Goal: Navigation & Orientation: Find specific page/section

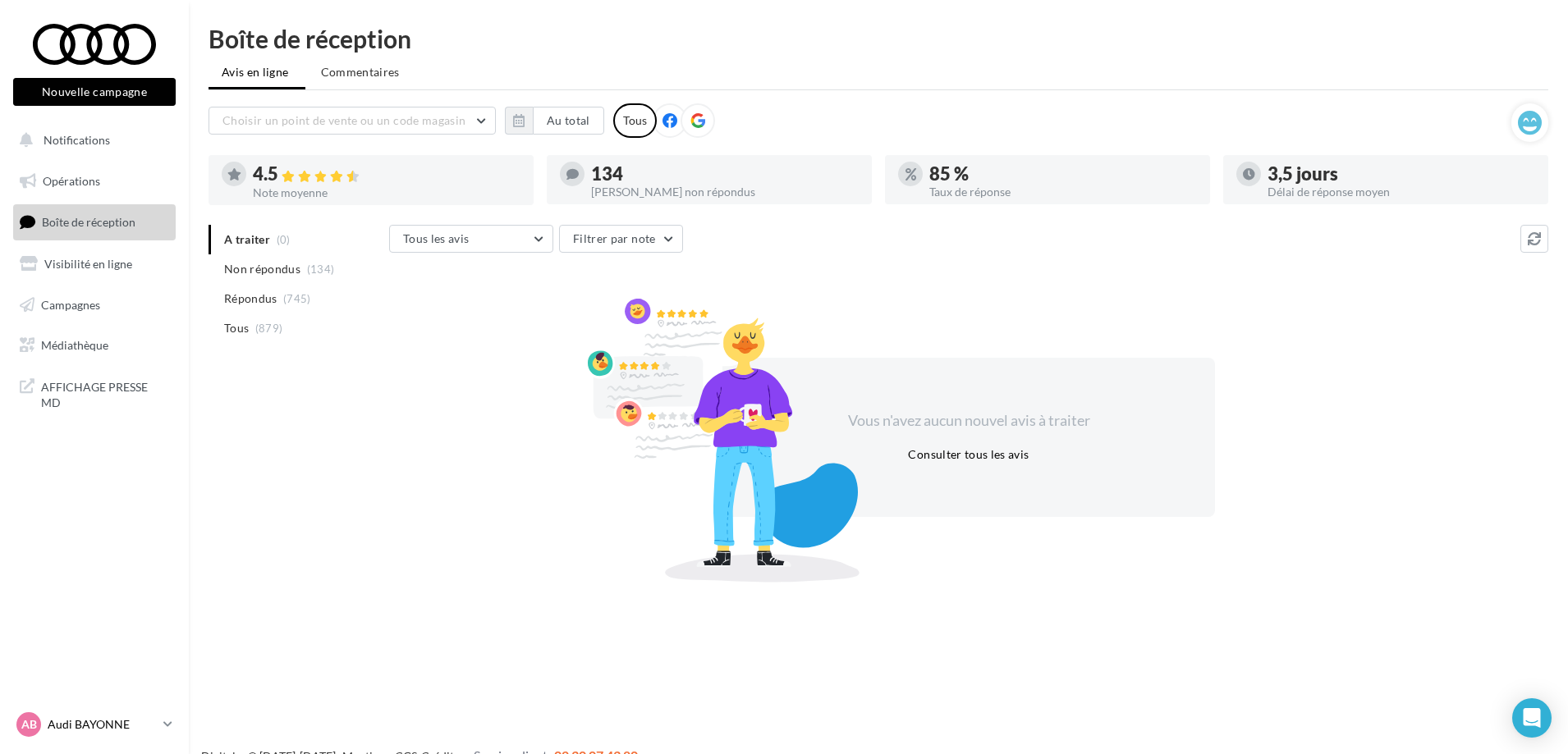
click at [112, 723] on p "Audi BAYONNE" at bounding box center [103, 724] width 109 height 17
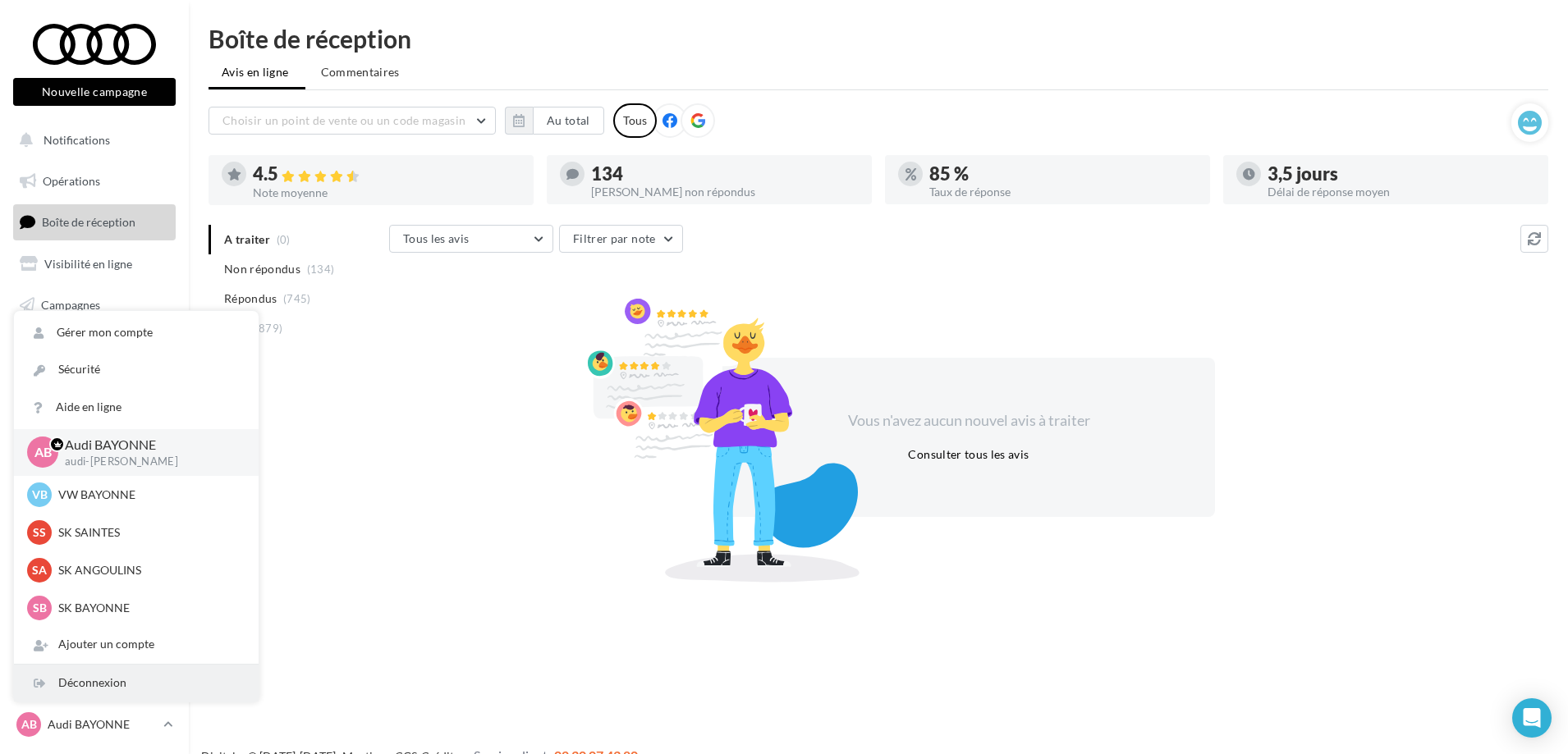
scroll to position [26, 0]
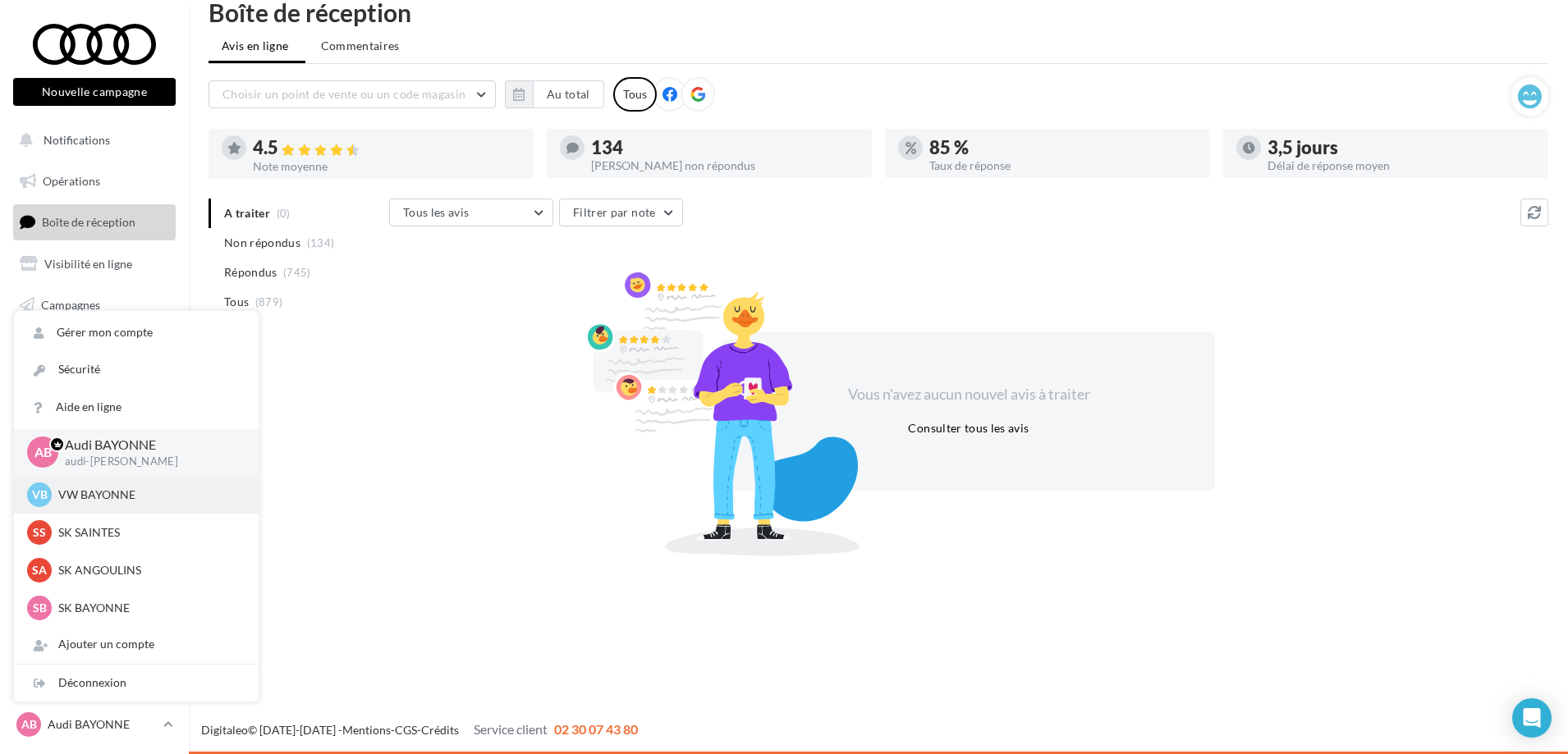
click at [111, 481] on div "VB VW BAYONNE vw-bay-cai" at bounding box center [136, 495] width 245 height 38
click at [109, 497] on p "VW BAYONNE" at bounding box center [149, 495] width 181 height 17
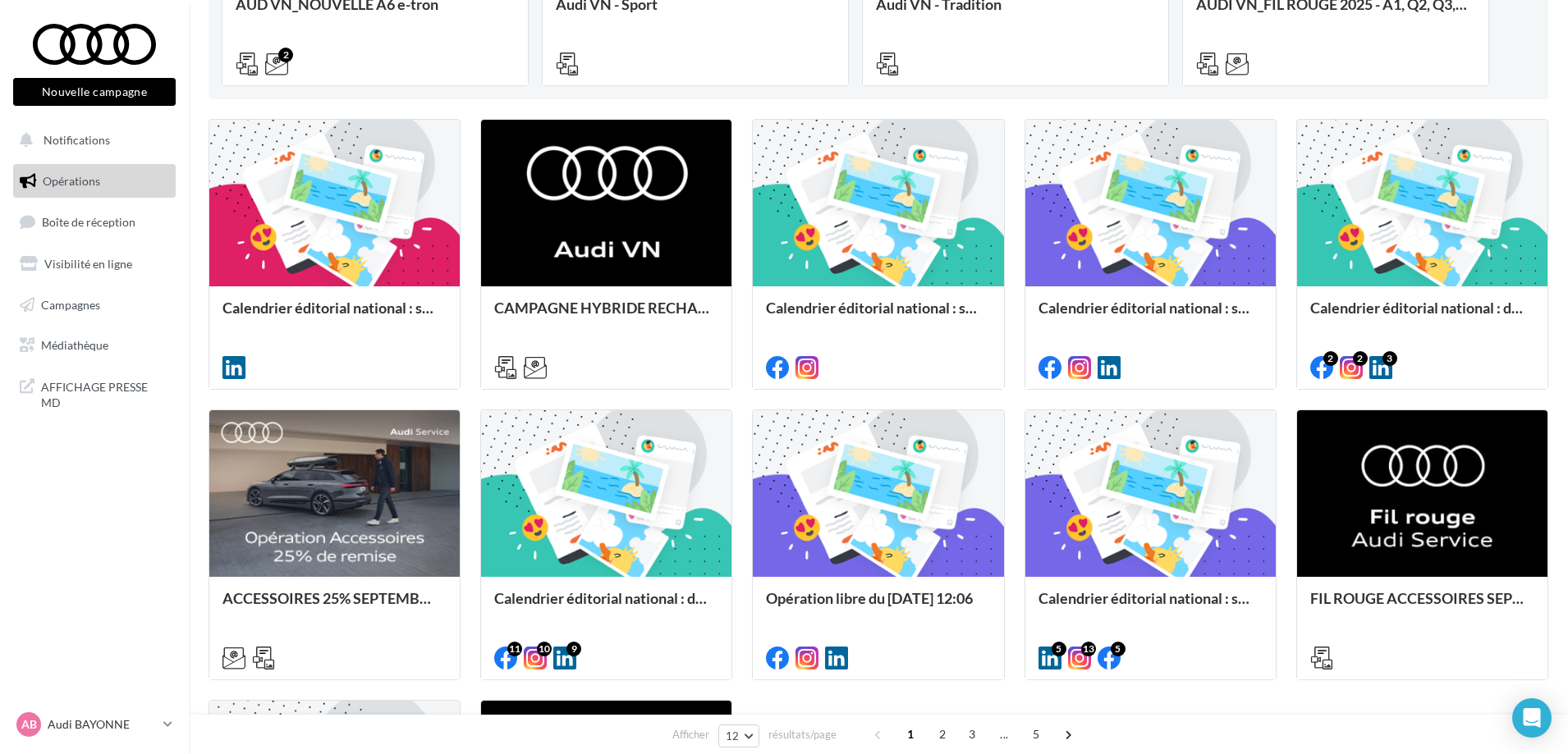
scroll to position [82, 0]
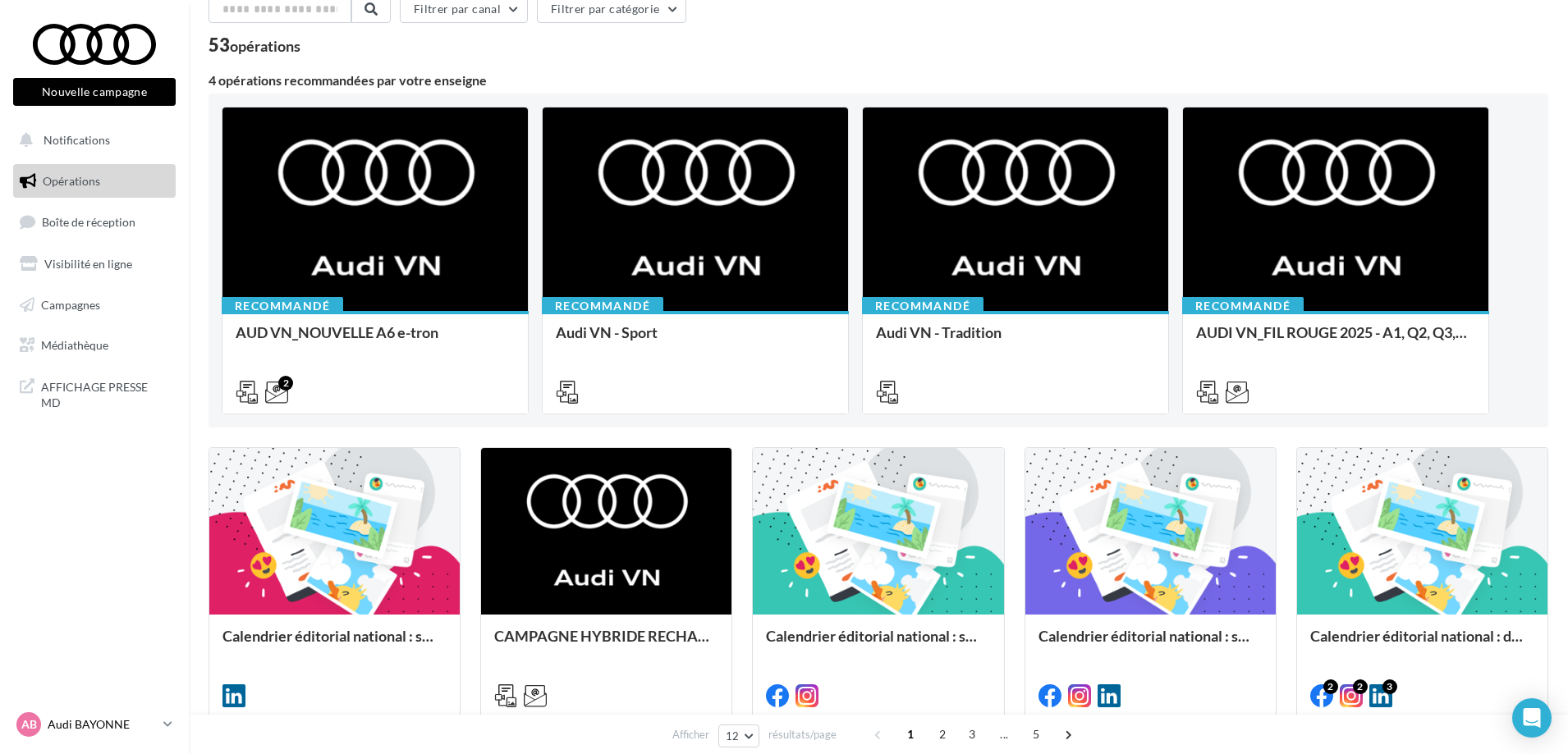
click at [92, 729] on p "Audi BAYONNE" at bounding box center [103, 724] width 109 height 17
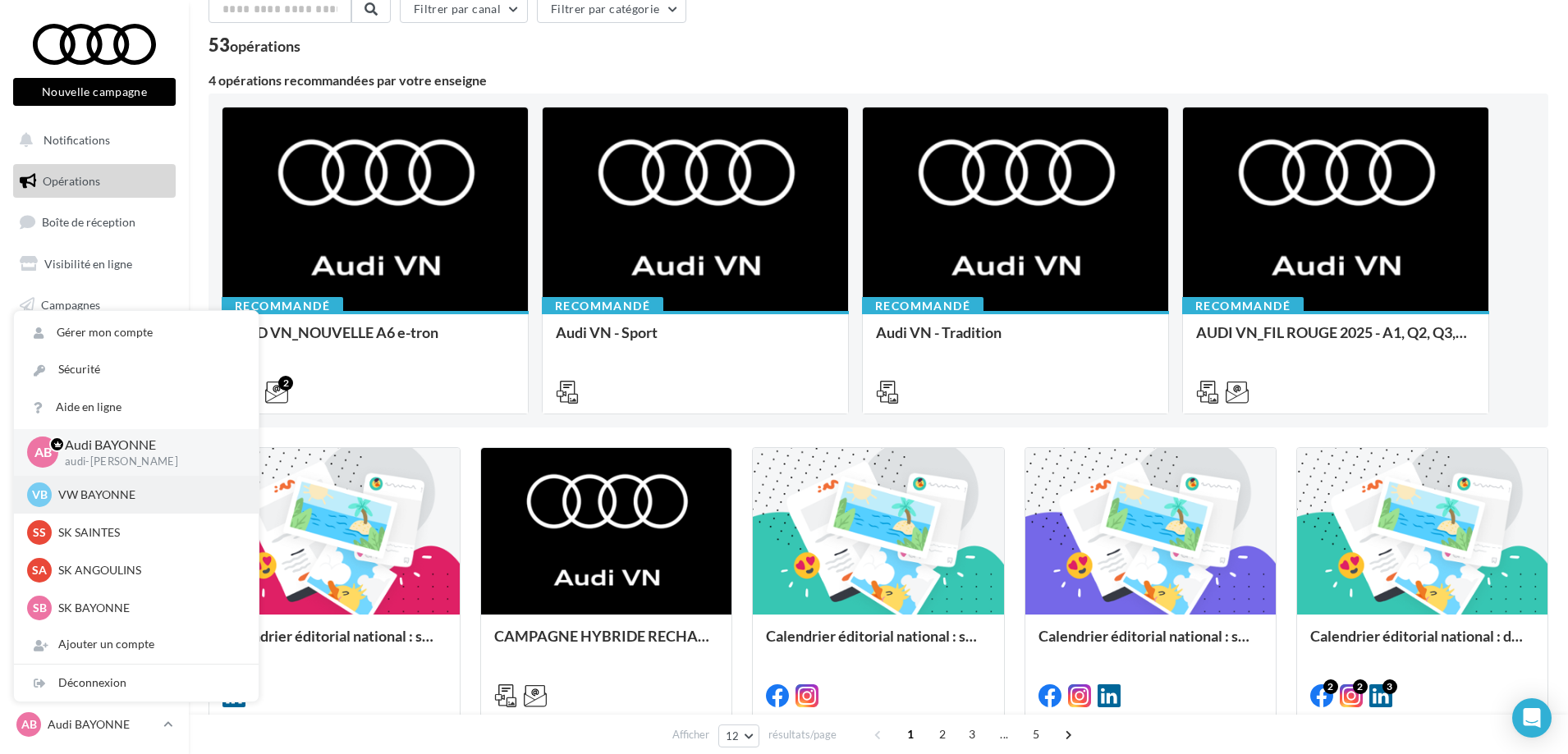
click at [103, 491] on p "VW BAYONNE" at bounding box center [149, 495] width 181 height 17
